Goal: Navigation & Orientation: Find specific page/section

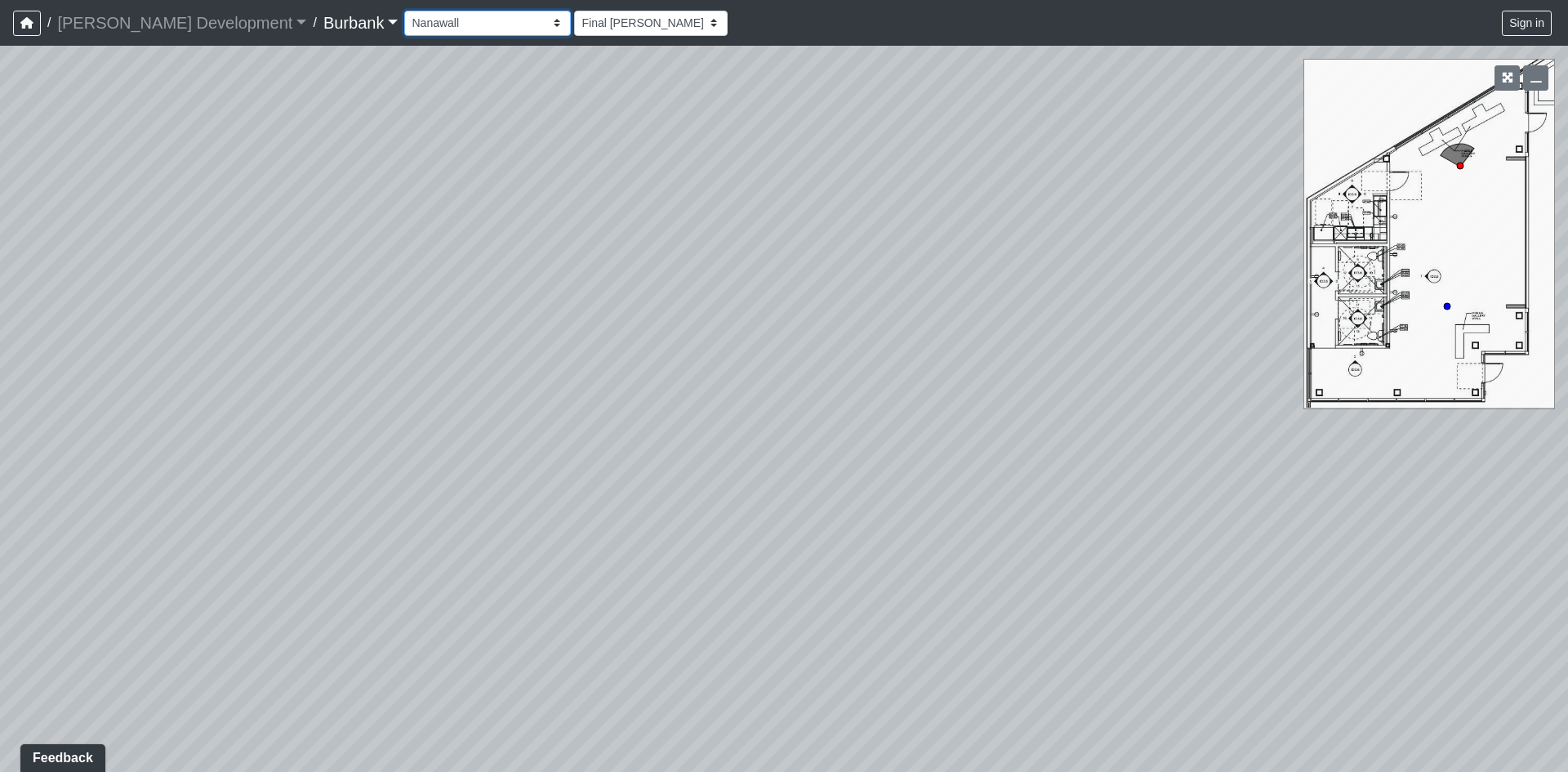
click at [431, 28] on select "Couch Counter Entry Pool Table Seating Cardio Entry Weights Archway Flatscreen …" at bounding box center [487, 24] width 167 height 25
click at [404, 11] on select "Couch Counter Entry Pool Table Seating Cardio Entry Weights Archway Flatscreen …" at bounding box center [487, 24] width 167 height 25
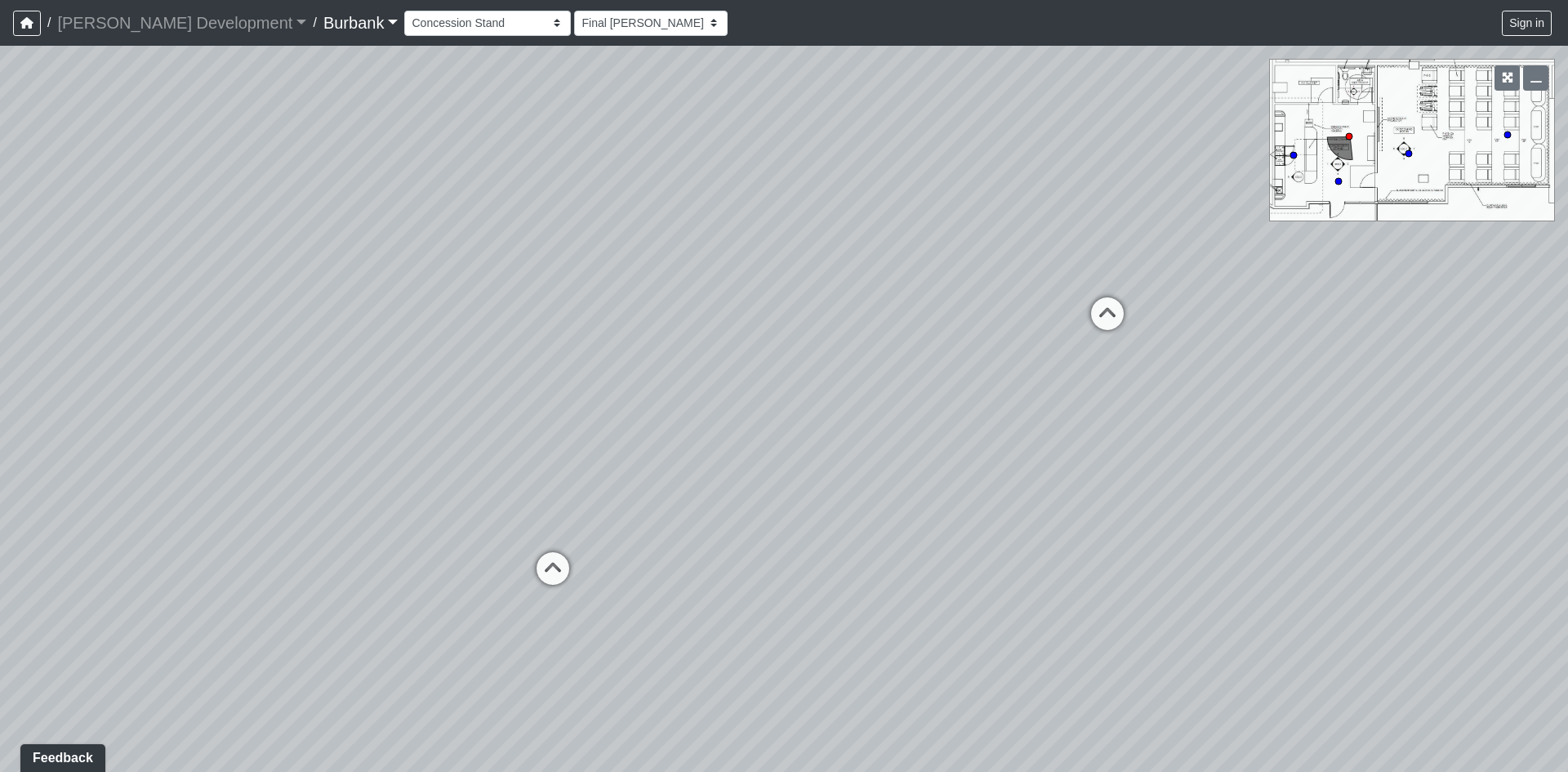
drag, startPoint x: 1262, startPoint y: 536, endPoint x: 698, endPoint y: 442, distance: 571.8
click at [698, 442] on div "Loading... B1 - Gallery Link (L4) - Bench Loading... B1 - Gallery Link (L4) - P…" at bounding box center [784, 409] width 1568 height 726
click at [552, 565] on icon at bounding box center [544, 579] width 49 height 49
select select "pnU7ocg18QDa33BArmJsZf"
drag, startPoint x: 1085, startPoint y: 491, endPoint x: 688, endPoint y: 437, distance: 400.7
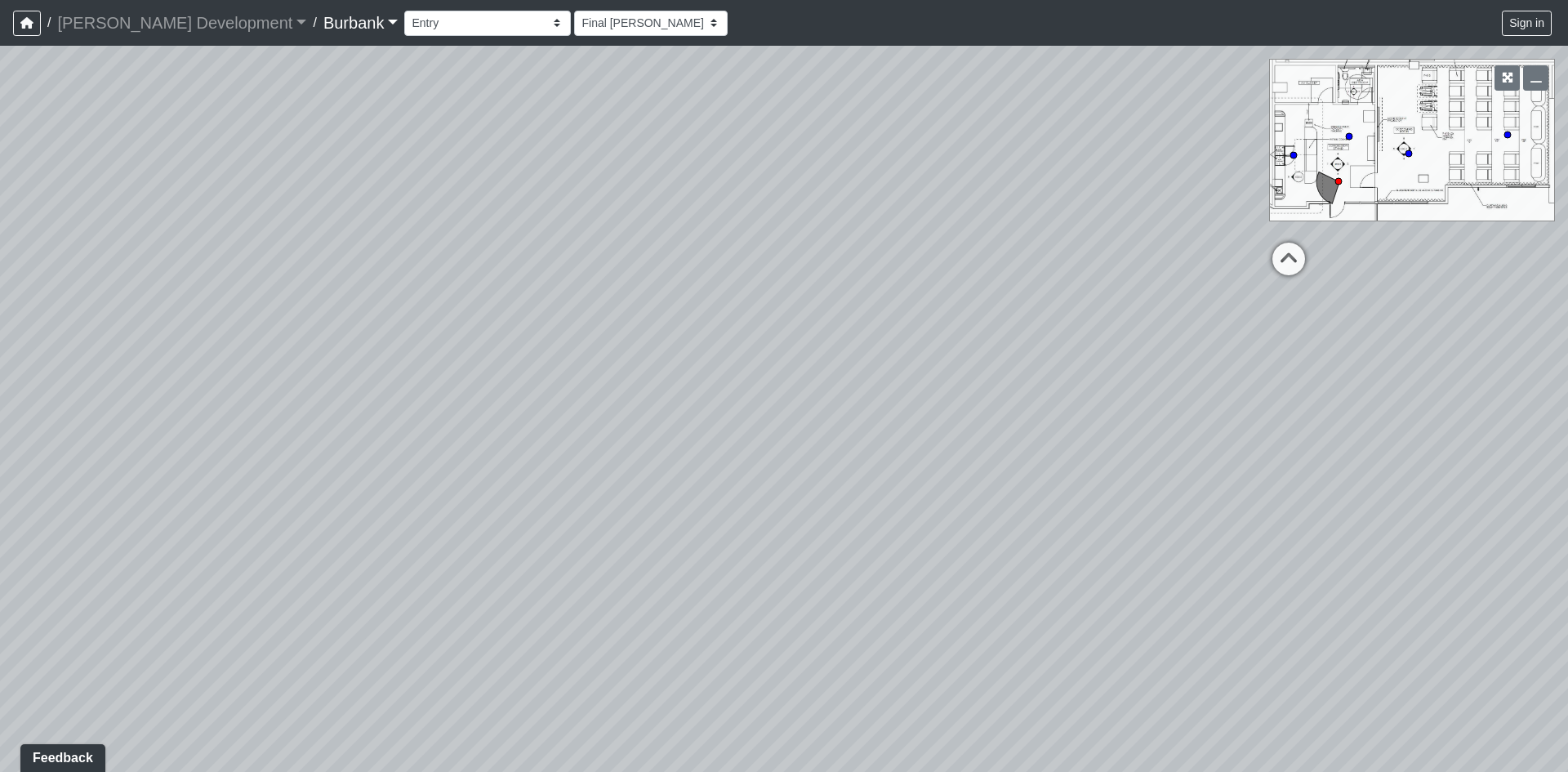
click at [727, 440] on div "Loading... B1 - Gallery Link (L4) - Bench Loading... B1 - Gallery Link (L4) - P…" at bounding box center [784, 409] width 1568 height 726
drag, startPoint x: 1074, startPoint y: 442, endPoint x: 844, endPoint y: 408, distance: 232.5
click at [991, 490] on div "Loading... B1 - Gallery Link (L4) - Bench Loading... B1 - Gallery Link (L4) - P…" at bounding box center [784, 409] width 1568 height 726
drag, startPoint x: 1037, startPoint y: 442, endPoint x: 811, endPoint y: 428, distance: 226.4
click at [811, 428] on div "Loading... B1 - Gallery Link (L4) - Bench Loading... B1 - Gallery Link (L4) - P…" at bounding box center [784, 409] width 1568 height 726
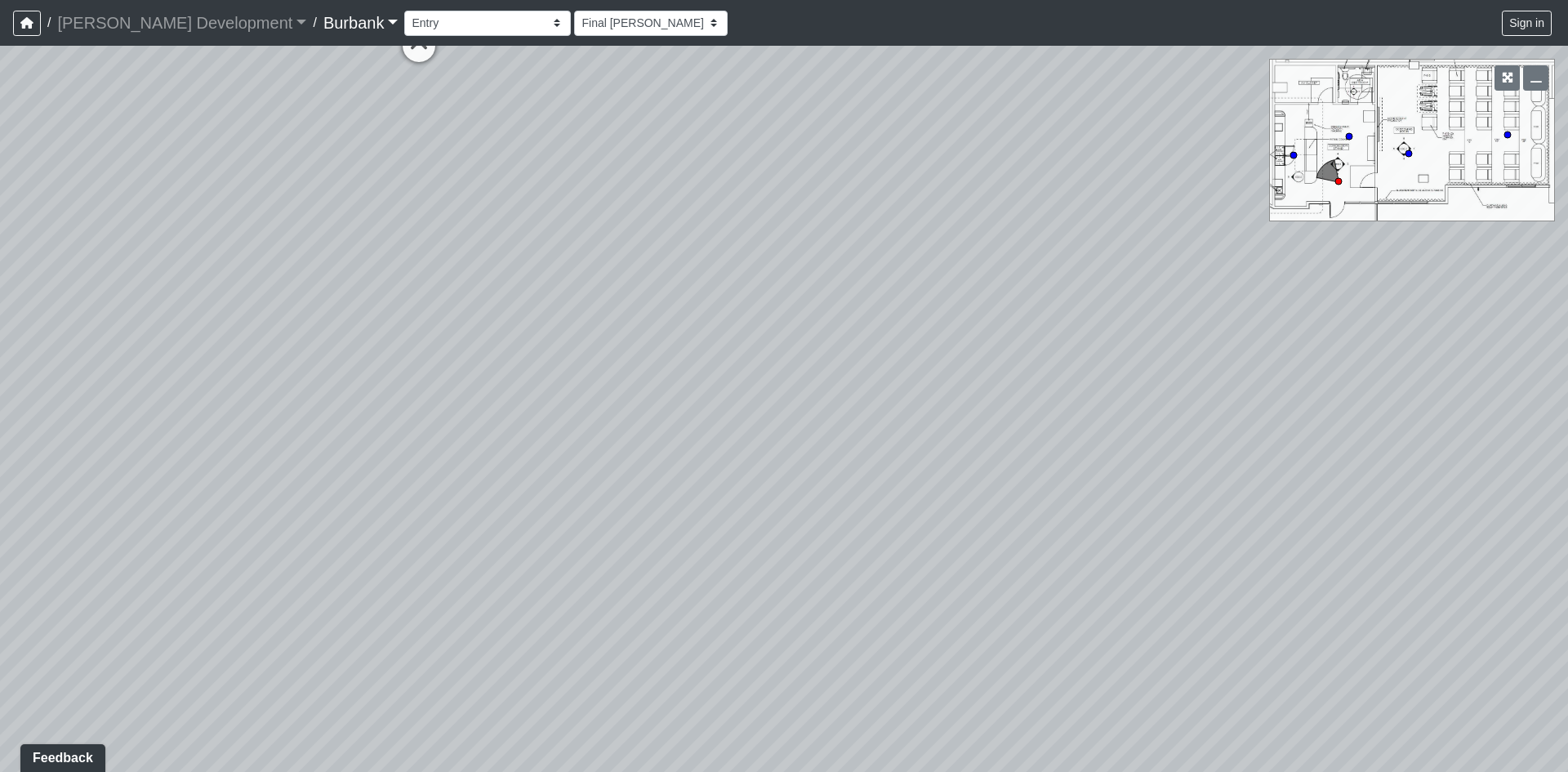
drag, startPoint x: 658, startPoint y: 374, endPoint x: 853, endPoint y: 396, distance: 196.2
click at [853, 396] on div "Loading... B1 - Gallery Link (L4) - Bench Loading... B1 - Gallery Link (L4) - P…" at bounding box center [784, 409] width 1568 height 726
drag, startPoint x: 539, startPoint y: 325, endPoint x: 643, endPoint y: 286, distance: 111.1
click at [643, 286] on div "Loading... B1 - Gallery Link (L4) - Bench Loading... B1 - Gallery Link (L4) - P…" at bounding box center [784, 409] width 1568 height 726
drag, startPoint x: 858, startPoint y: 324, endPoint x: 731, endPoint y: 501, distance: 217.8
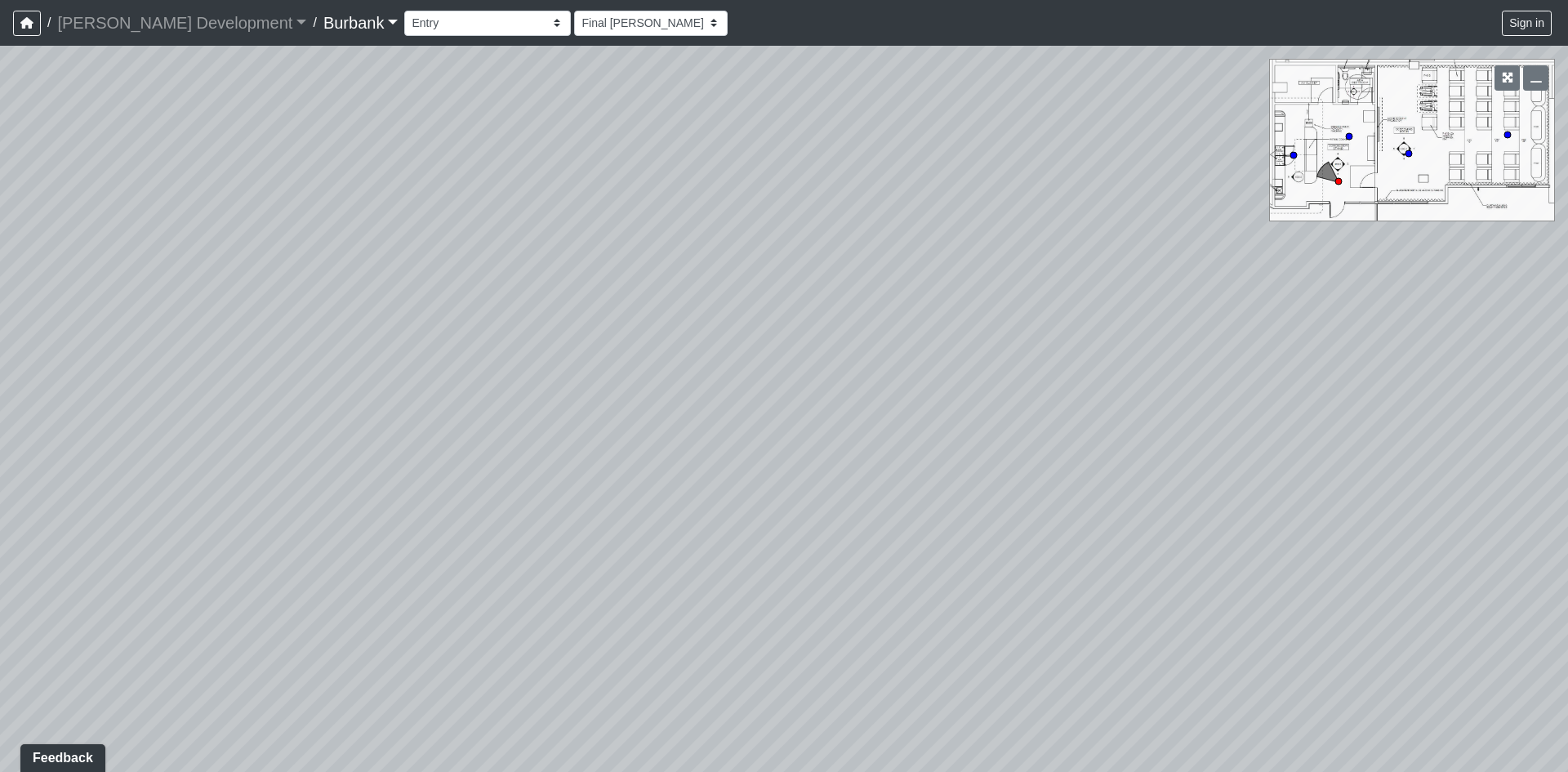
click at [731, 501] on div "Loading... B1 - Gallery Link (L4) - Bench Loading... B1 - Gallery Link (L4) - P…" at bounding box center [784, 409] width 1568 height 726
